Goal: Information Seeking & Learning: Learn about a topic

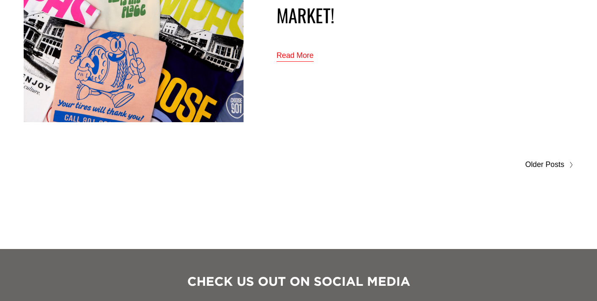
scroll to position [4614, 0]
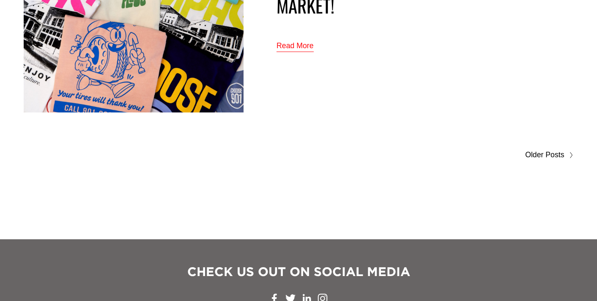
click at [533, 153] on span "Older Posts" at bounding box center [544, 155] width 39 height 14
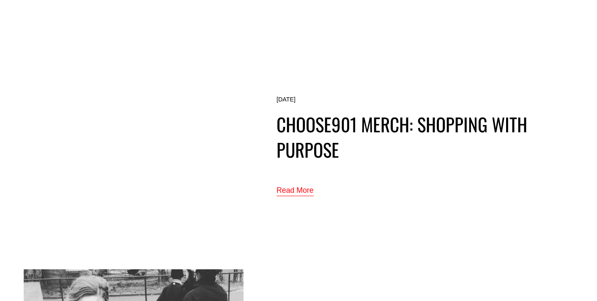
scroll to position [2374, 0]
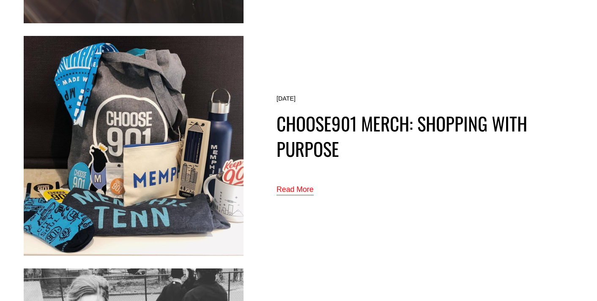
click at [293, 190] on link "Read More" at bounding box center [295, 190] width 37 height 14
